Goal: Transaction & Acquisition: Purchase product/service

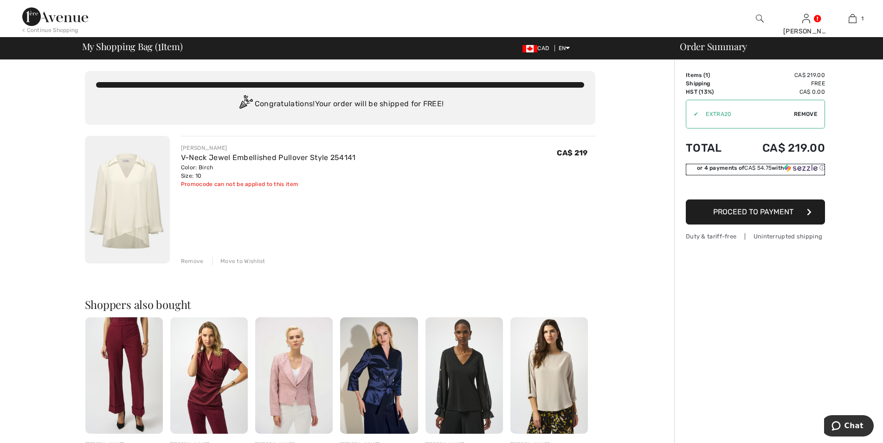
click at [744, 169] on span "CA$ 54.75" at bounding box center [757, 168] width 27 height 6
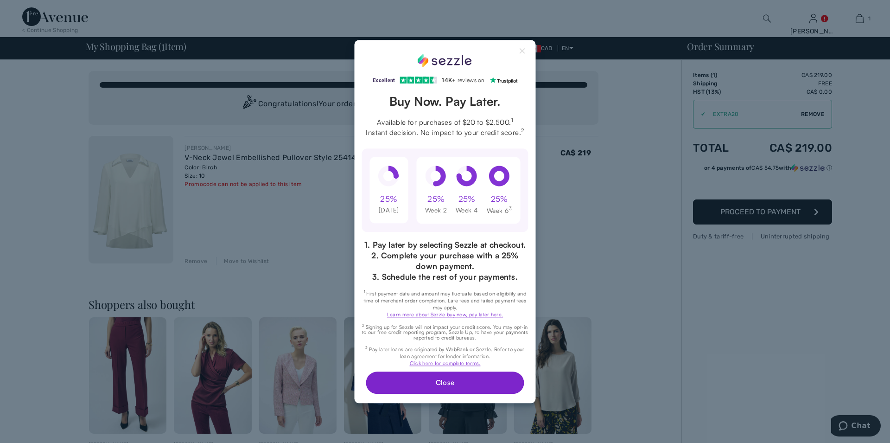
click at [442, 385] on button "Close" at bounding box center [445, 382] width 158 height 22
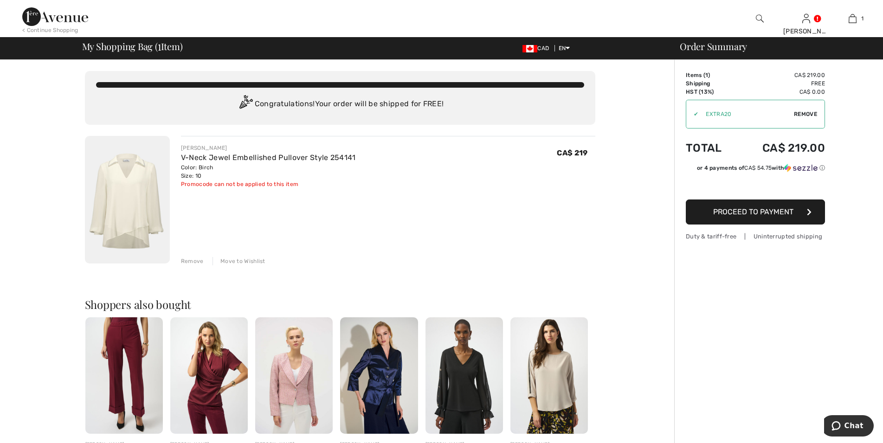
click at [764, 216] on span "Proceed to Payment" at bounding box center [753, 211] width 80 height 9
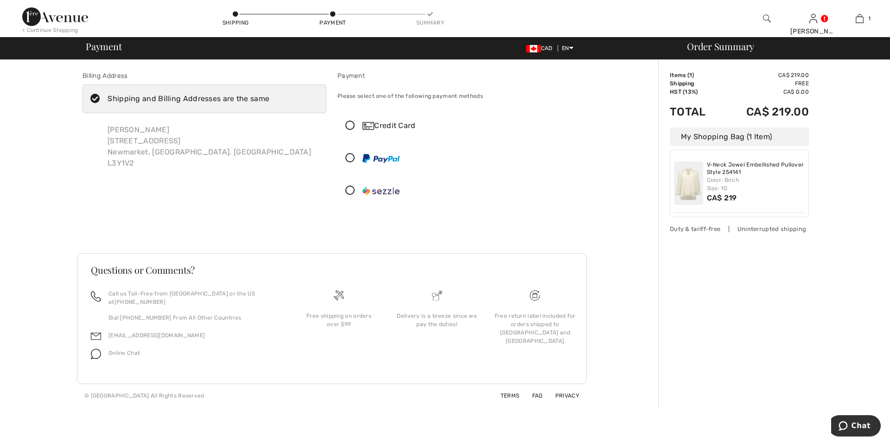
click at [349, 195] on icon at bounding box center [350, 191] width 25 height 10
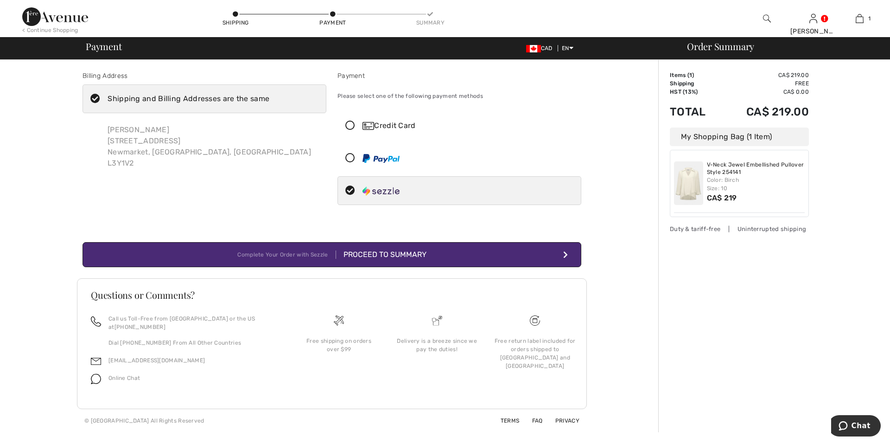
click at [386, 257] on div "Proceed to Summary" at bounding box center [381, 254] width 90 height 11
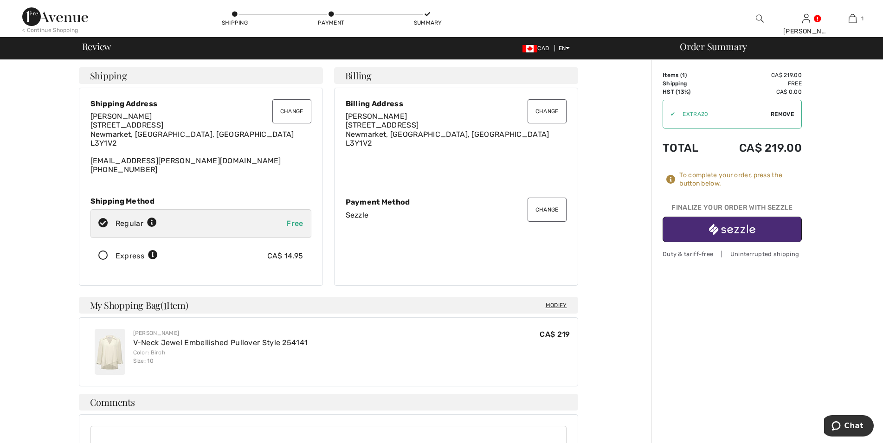
click at [758, 233] on button "button" at bounding box center [731, 230] width 139 height 26
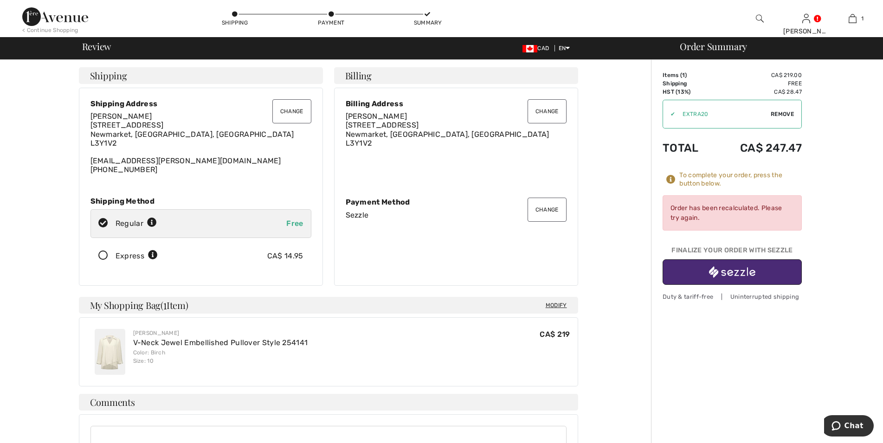
click at [737, 272] on img "button" at bounding box center [732, 272] width 46 height 12
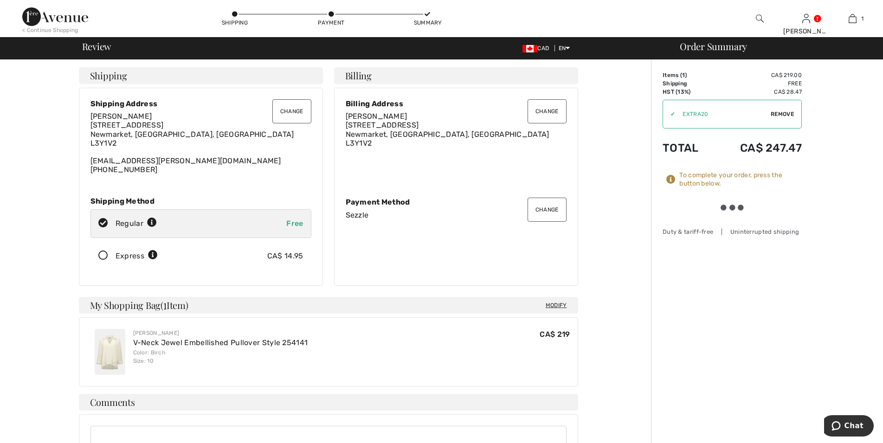
scroll to position [47, 0]
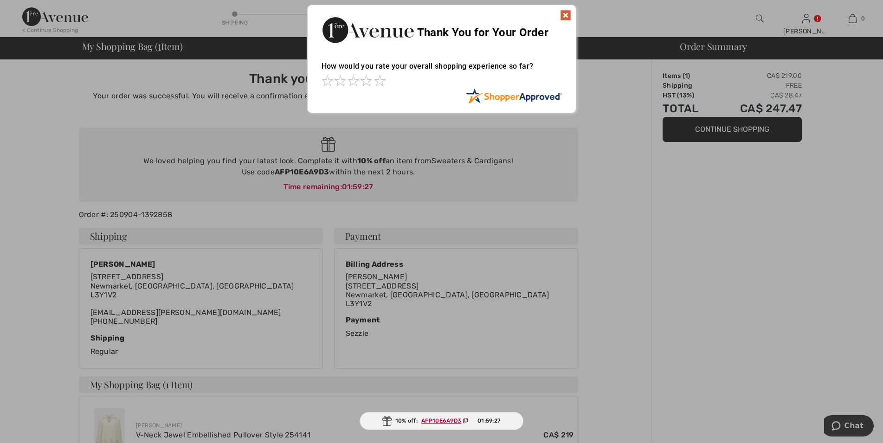
click at [564, 12] on img at bounding box center [565, 15] width 11 height 11
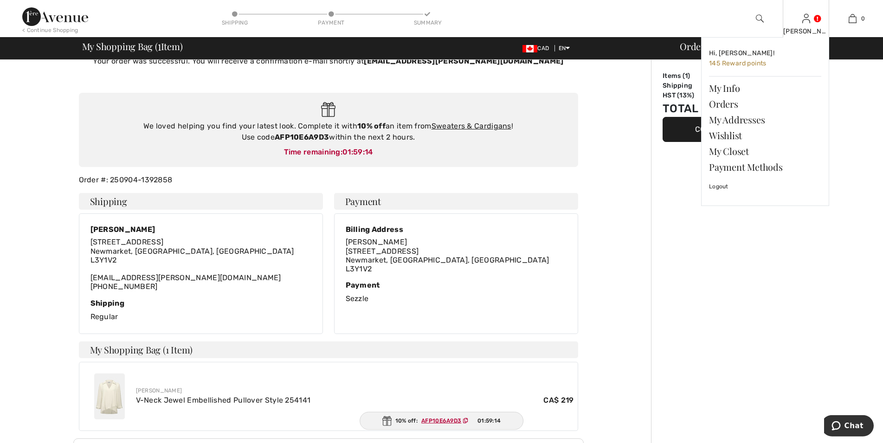
scroll to position [34, 0]
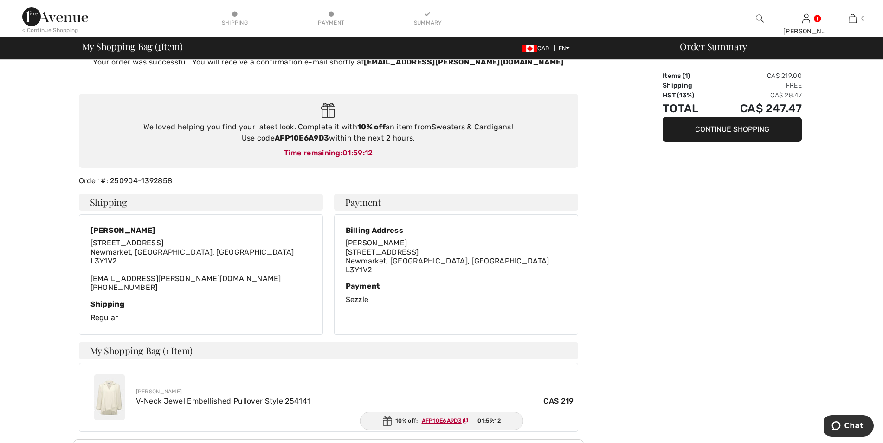
click at [578, 248] on div "Billing Address Nancy Bodi 226 Park Ave Newmarket, ON, CA L3Y1V2 Payment Sezzle" at bounding box center [455, 274] width 255 height 121
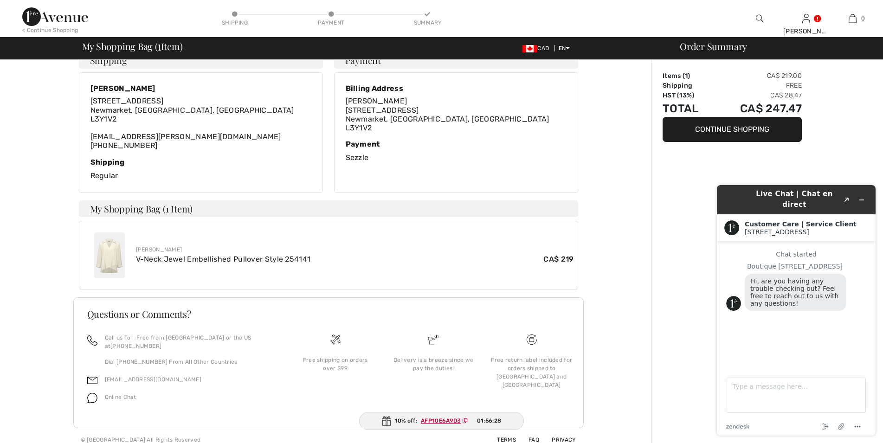
scroll to position [0, 0]
